Goal: Task Accomplishment & Management: Manage account settings

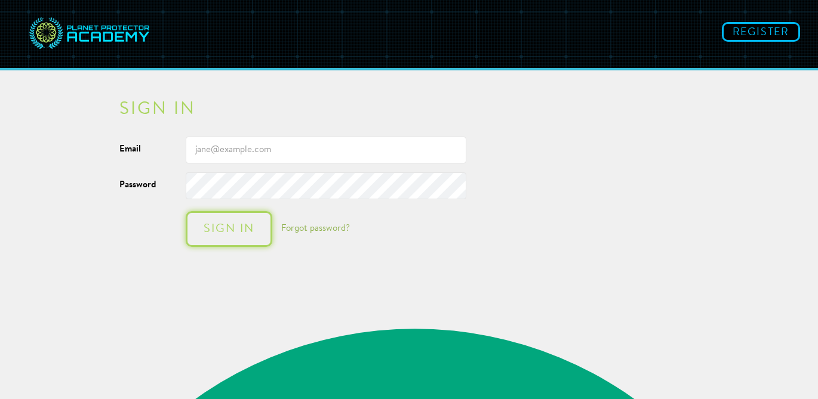
scroll to position [16579, 0]
type input "[EMAIL_ADDRESS][DOMAIN_NAME]"
click at [241, 232] on div "Sign in" at bounding box center [229, 229] width 63 height 12
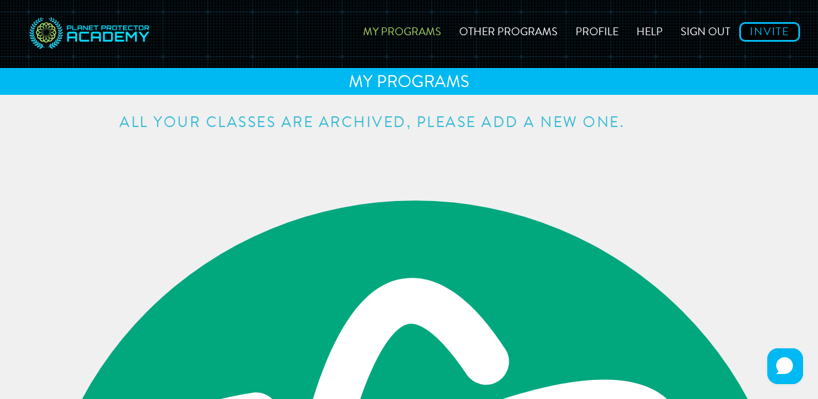
click at [507, 123] on h3 "All your classes are archived, please add a new one." at bounding box center [408, 123] width 579 height 15
click at [585, 126] on h3 "All your classes are archived, please add a new one." at bounding box center [408, 123] width 579 height 15
click at [491, 32] on link "Other Programs" at bounding box center [508, 30] width 116 height 42
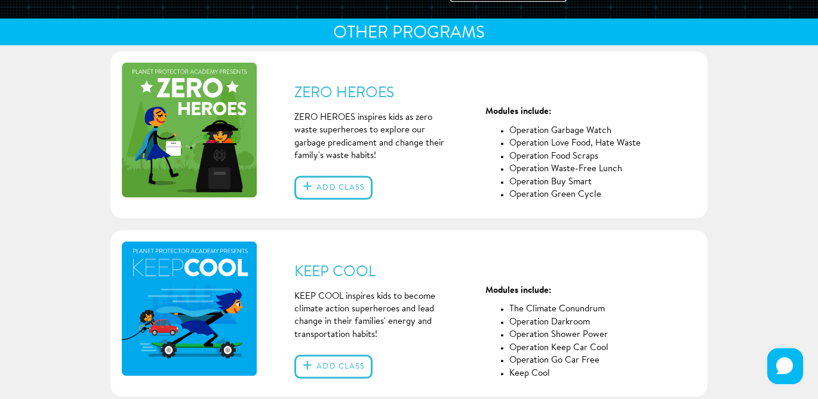
scroll to position [51, 0]
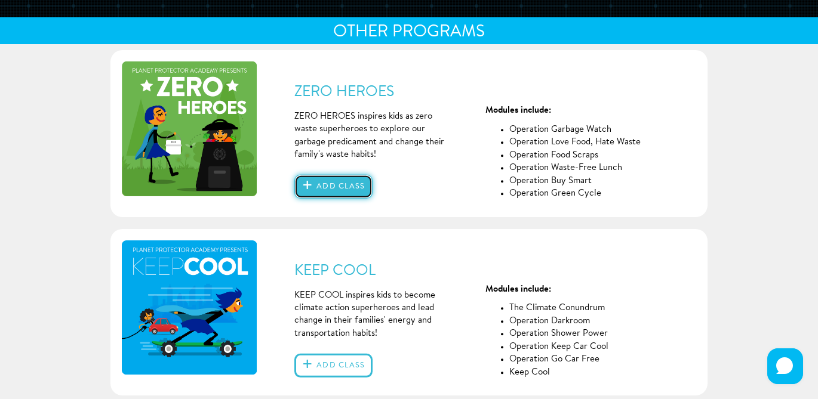
click at [332, 188] on button "Add class" at bounding box center [333, 187] width 78 height 24
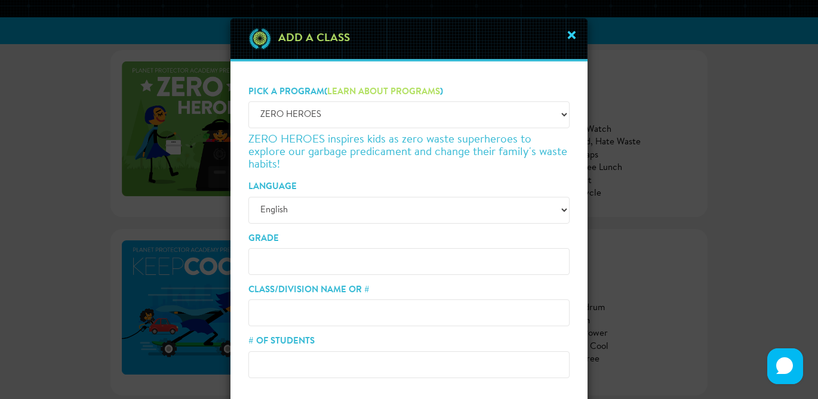
click at [571, 35] on span "×" at bounding box center [572, 37] width 14 height 23
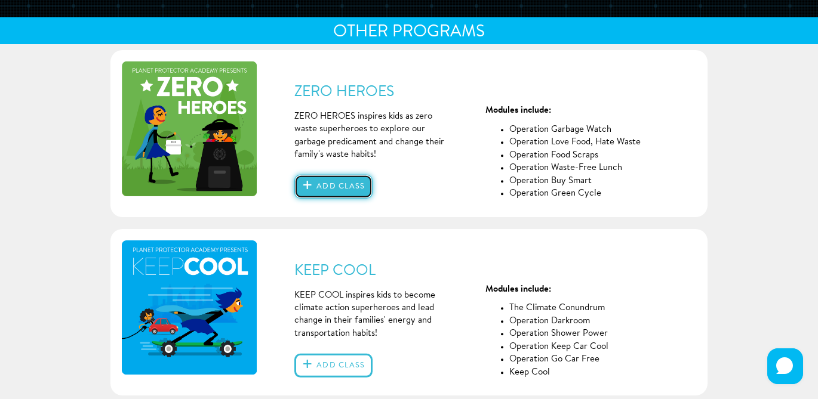
scroll to position [0, 0]
